Goal: Information Seeking & Learning: Learn about a topic

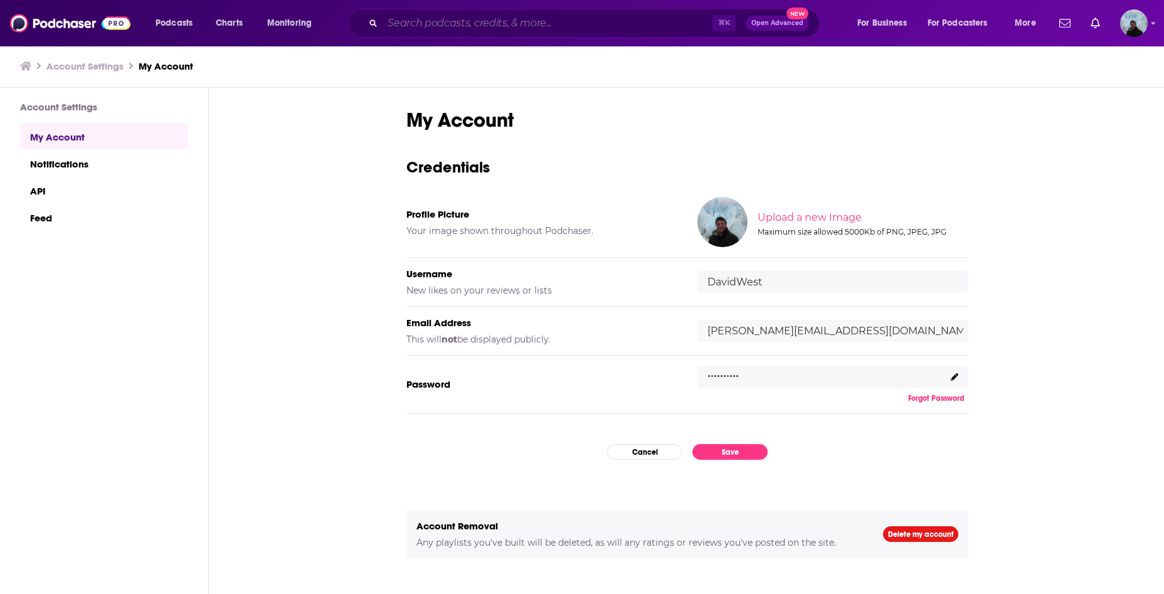
click at [567, 13] on input "Search podcasts, credits, & more..." at bounding box center [547, 23] width 330 height 20
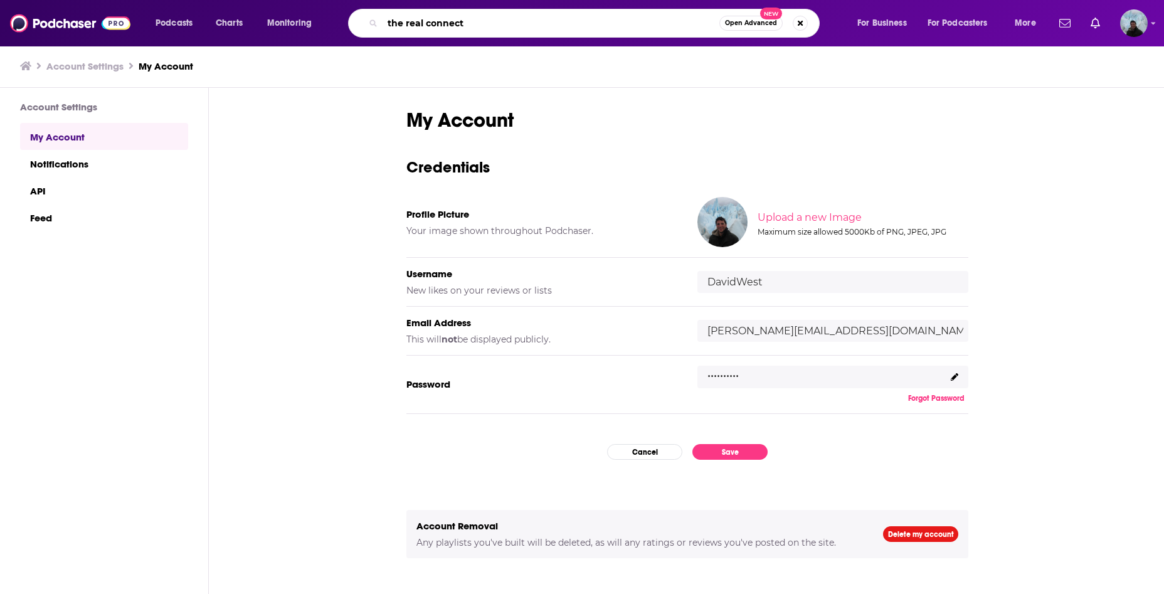
type input "the real connect"
click at [644, 21] on input "the real connect" at bounding box center [550, 23] width 337 height 20
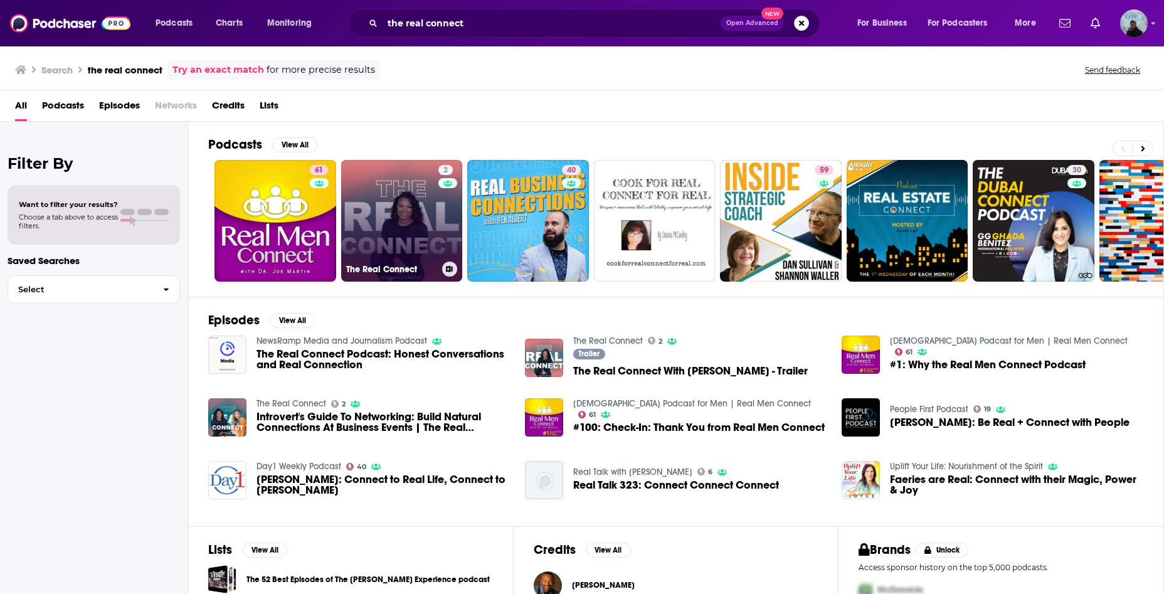
click at [369, 192] on link "2 The Real Connect" at bounding box center [402, 221] width 122 height 122
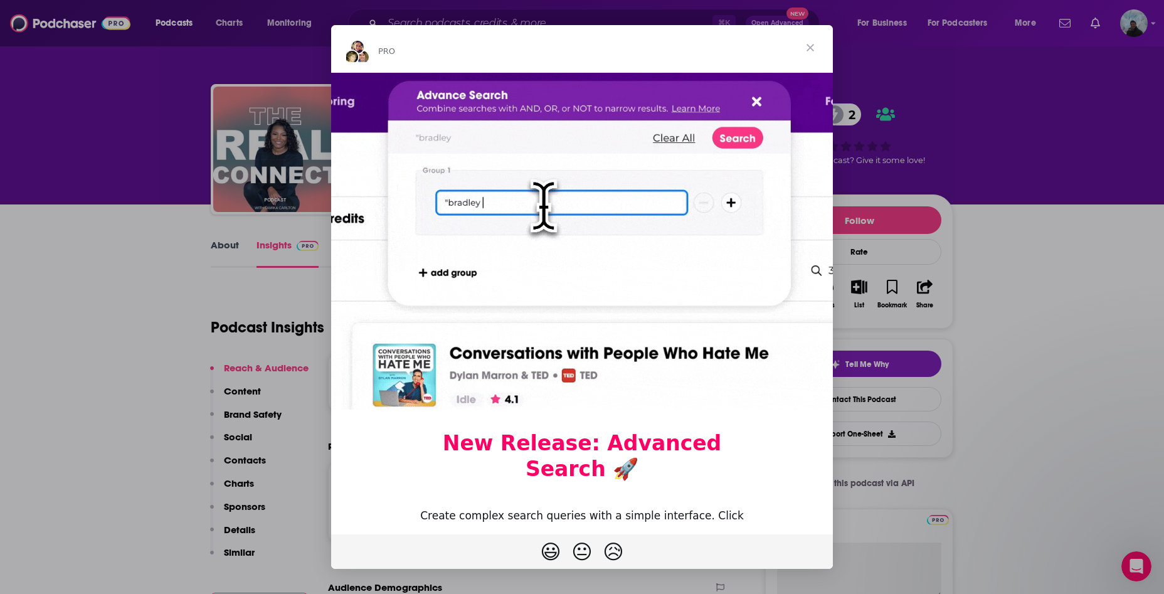
click at [812, 45] on span "Close" at bounding box center [809, 47] width 45 height 45
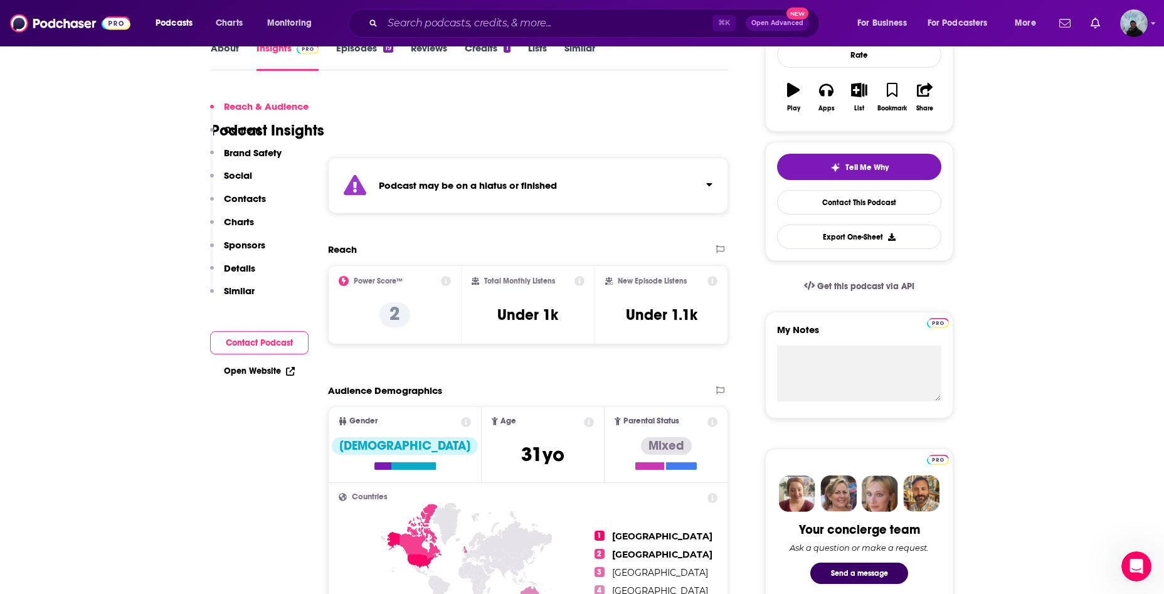
scroll to position [176, 0]
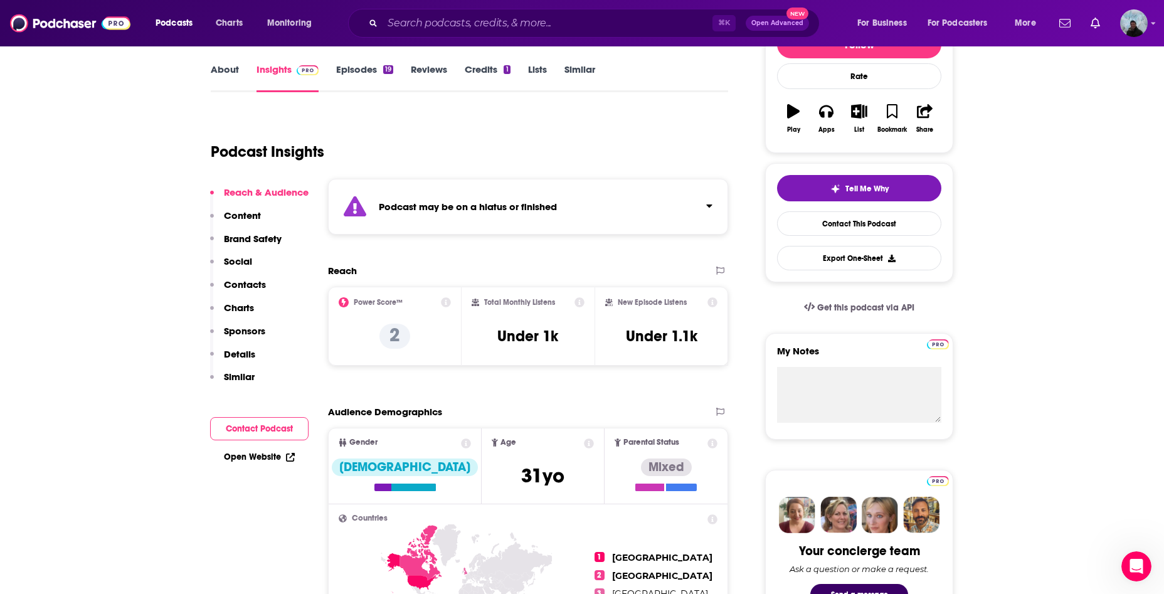
click at [242, 258] on p "Social" at bounding box center [238, 261] width 28 height 12
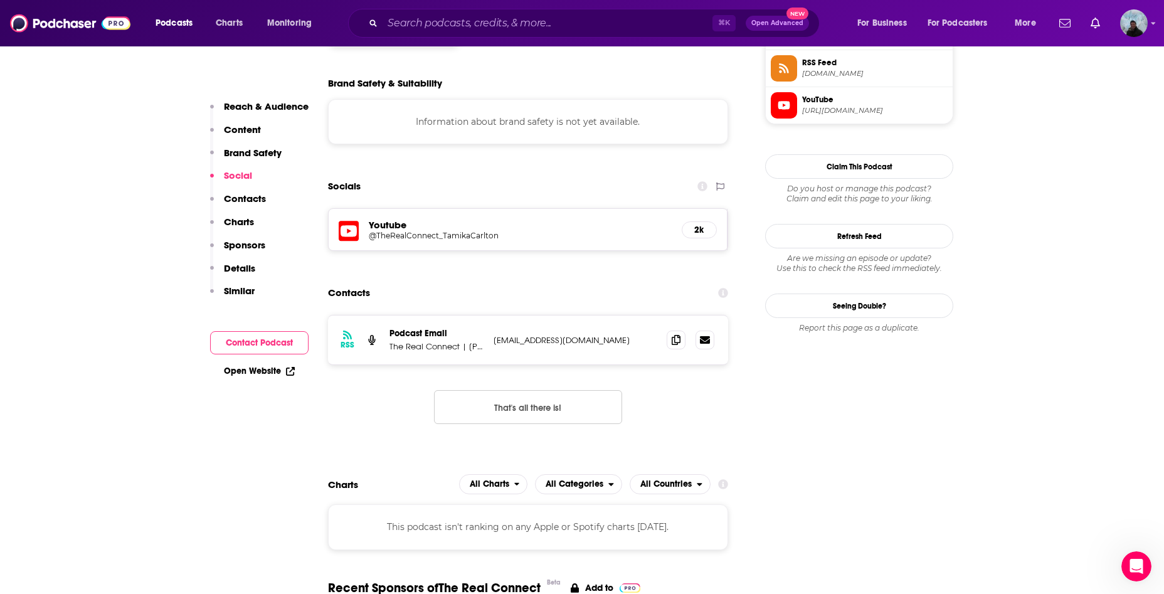
scroll to position [952, 0]
click at [382, 228] on h5 "Youtube" at bounding box center [520, 224] width 303 height 12
click at [344, 235] on icon at bounding box center [349, 230] width 20 height 20
click at [466, 28] on input "Search podcasts, credits, & more..." at bounding box center [547, 23] width 330 height 20
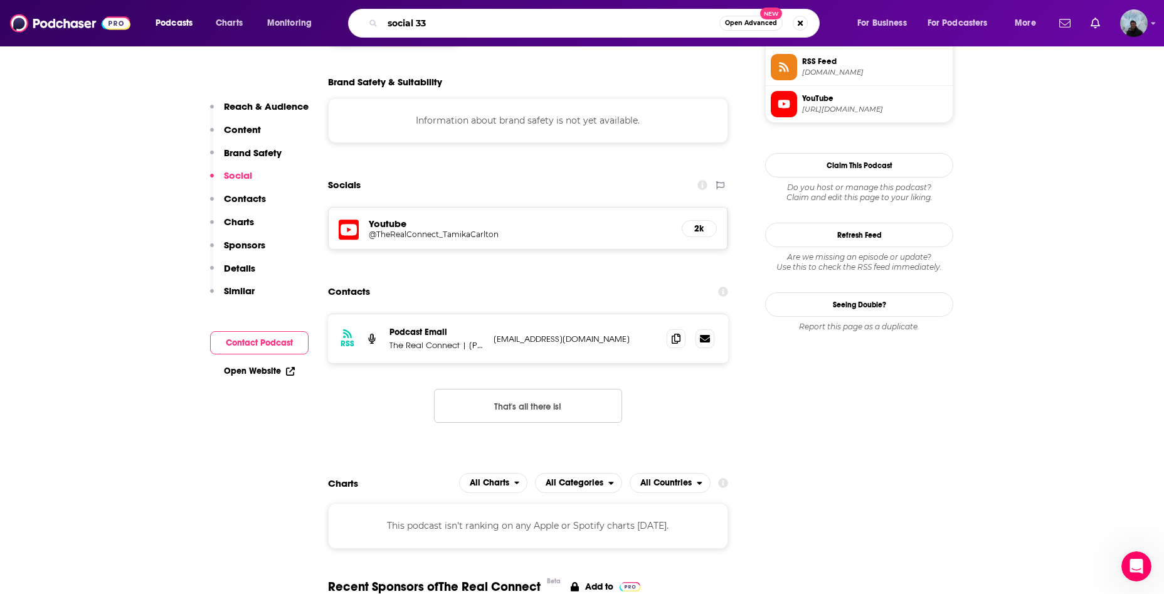
type input "social 333"
click at [557, 29] on input "social 333" at bounding box center [550, 23] width 337 height 20
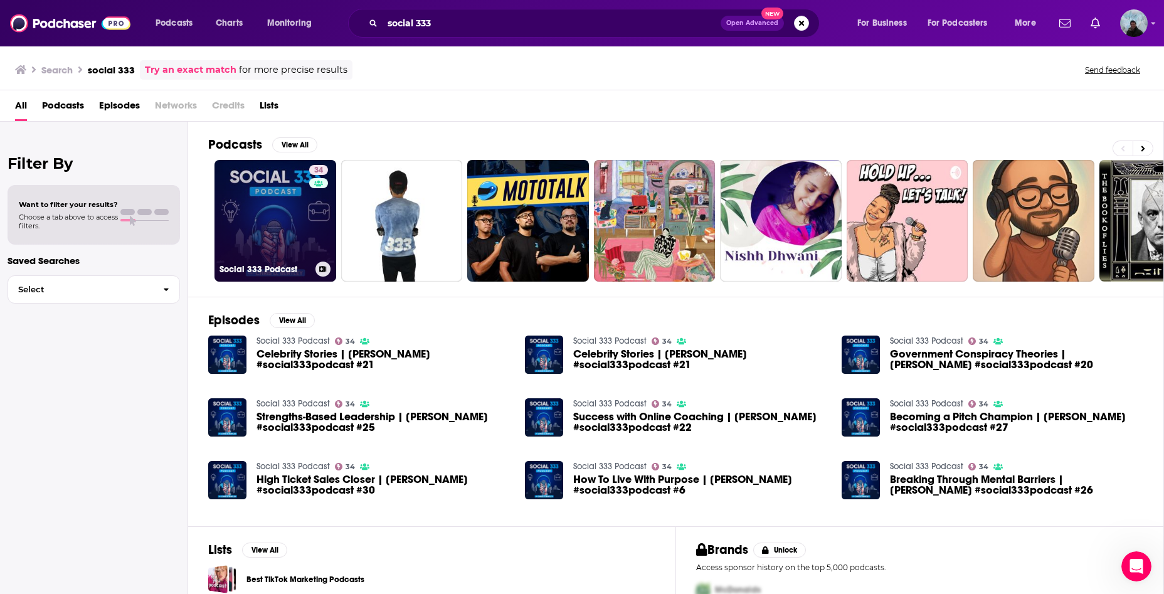
click at [265, 218] on link "34 Social 333 Podcast" at bounding box center [275, 221] width 122 height 122
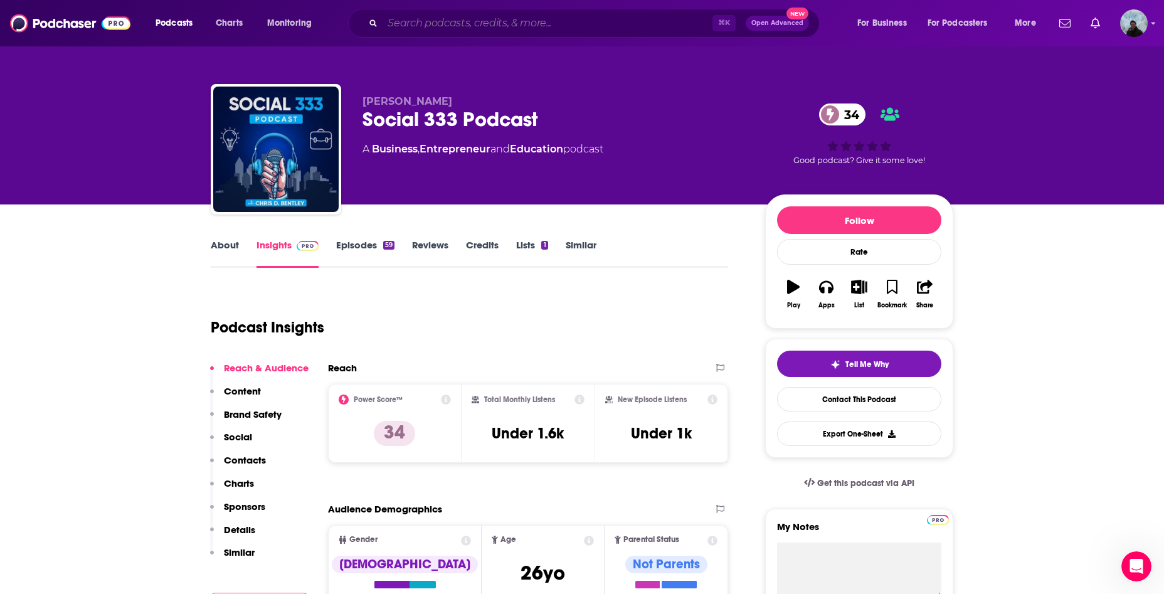
click at [544, 28] on input "Search podcasts, credits, & more..." at bounding box center [547, 23] width 330 height 20
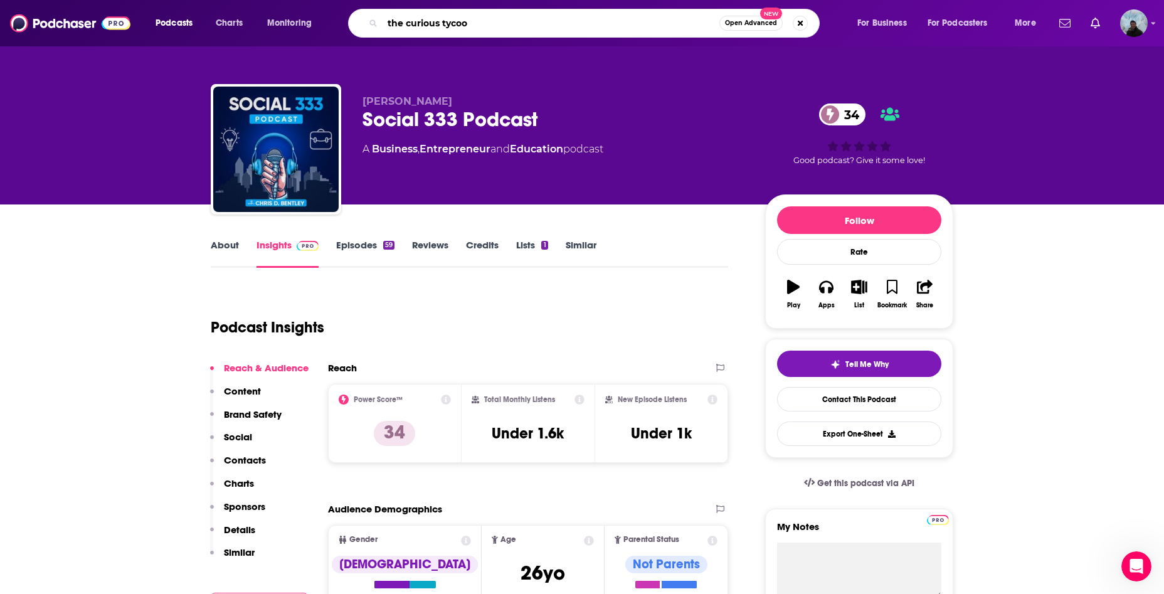
type input "the curious tycoon"
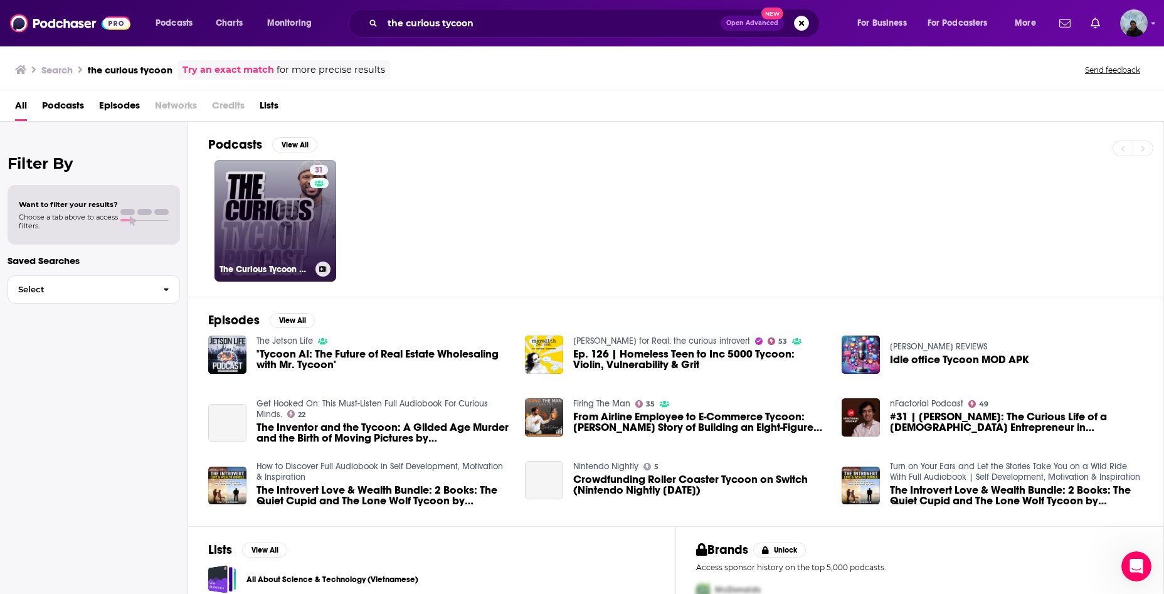
click at [275, 205] on link "31 The Curious Tycoon Podcast | Wealth, Empowerment and Business Enlightenment" at bounding box center [275, 221] width 122 height 122
